Goal: Check status: Check status

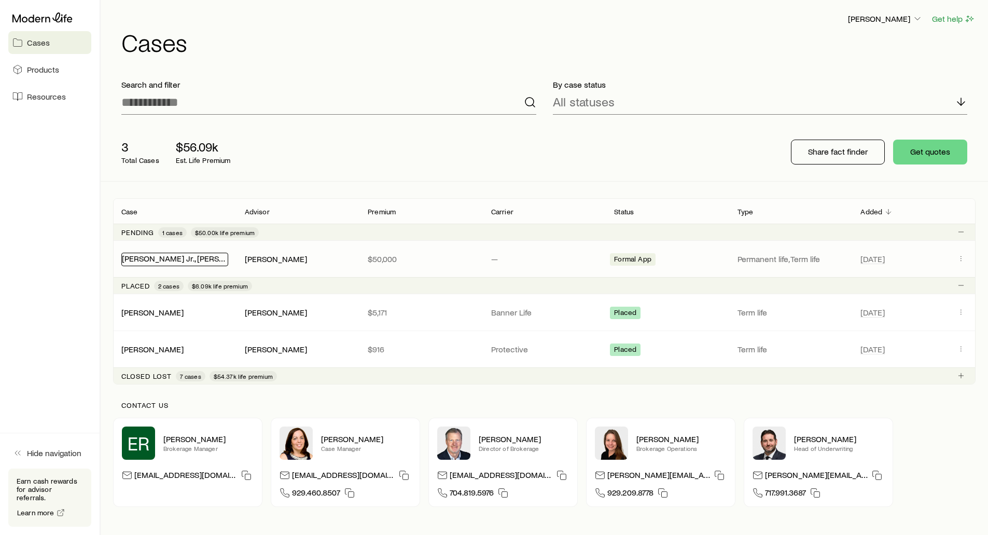
click at [163, 256] on link "[PERSON_NAME] Jr., [PERSON_NAME]" at bounding box center [190, 258] width 137 height 10
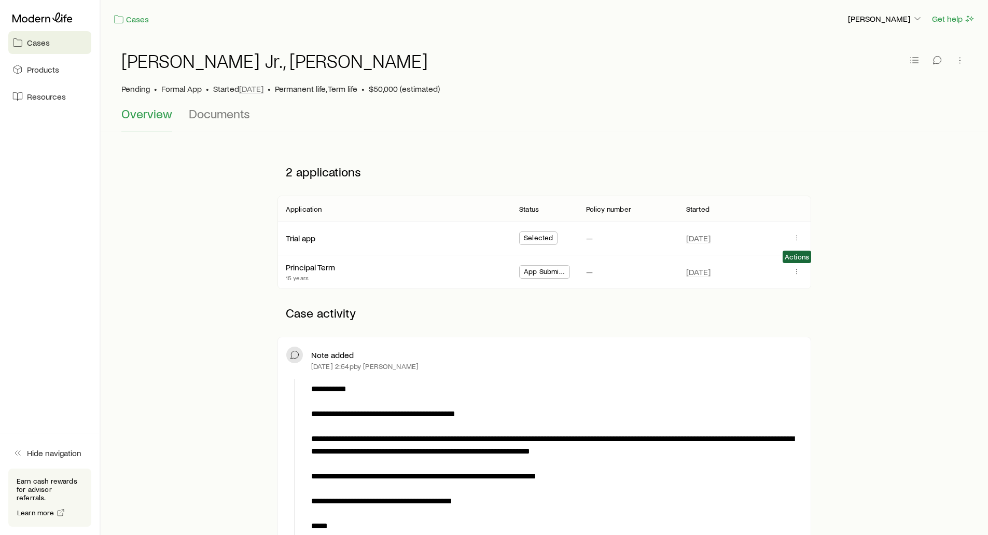
click at [791, 275] on span at bounding box center [796, 272] width 12 height 10
click at [797, 271] on icon "button" at bounding box center [796, 271] width 8 height 8
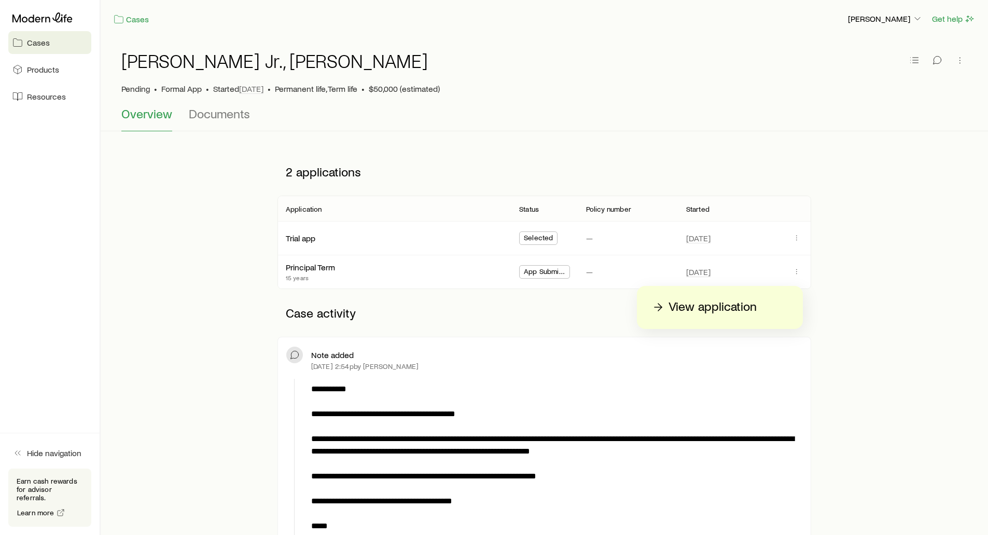
click at [739, 306] on p "View application" at bounding box center [712, 307] width 88 height 17
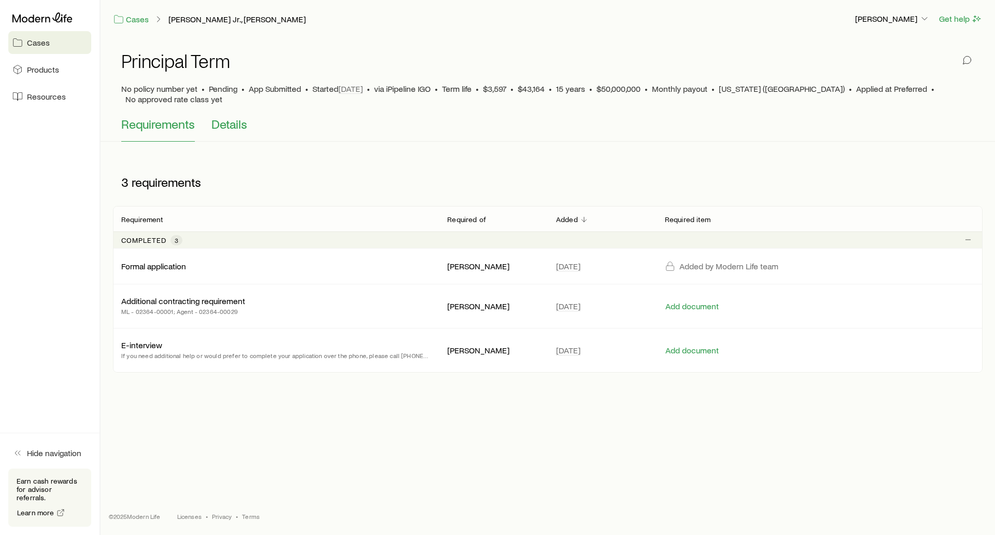
click at [230, 117] on span "Details" at bounding box center [230, 124] width 36 height 15
